Goal: Task Accomplishment & Management: Manage account settings

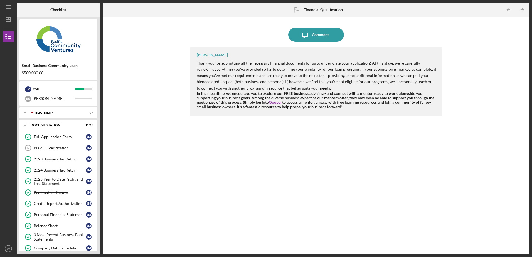
scroll to position [80, 0]
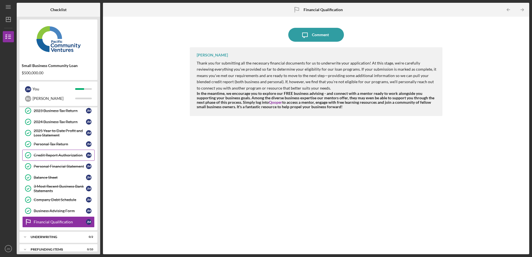
scroll to position [55, 0]
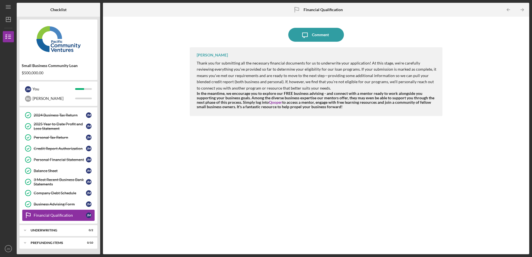
click at [58, 219] on link "Financial Qualification Financial Qualification [PERSON_NAME]" at bounding box center [58, 215] width 72 height 11
click at [58, 228] on div "Icon/Expander Underwriting 0 / 2" at bounding box center [58, 230] width 78 height 11
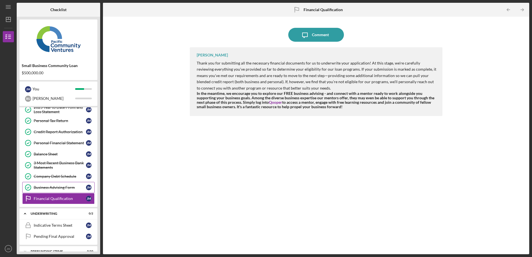
scroll to position [80, 0]
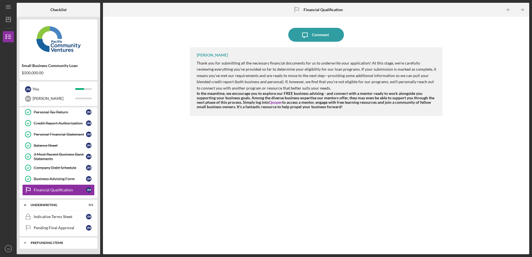
click at [36, 243] on div "Prefunding Items" at bounding box center [61, 242] width 60 height 3
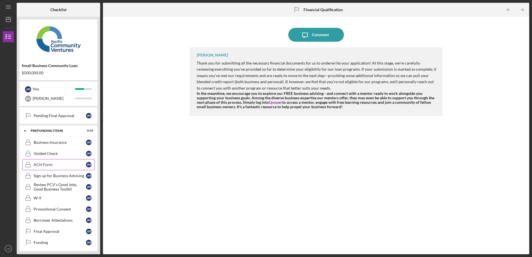
scroll to position [195, 0]
